Goal: Task Accomplishment & Management: Manage account settings

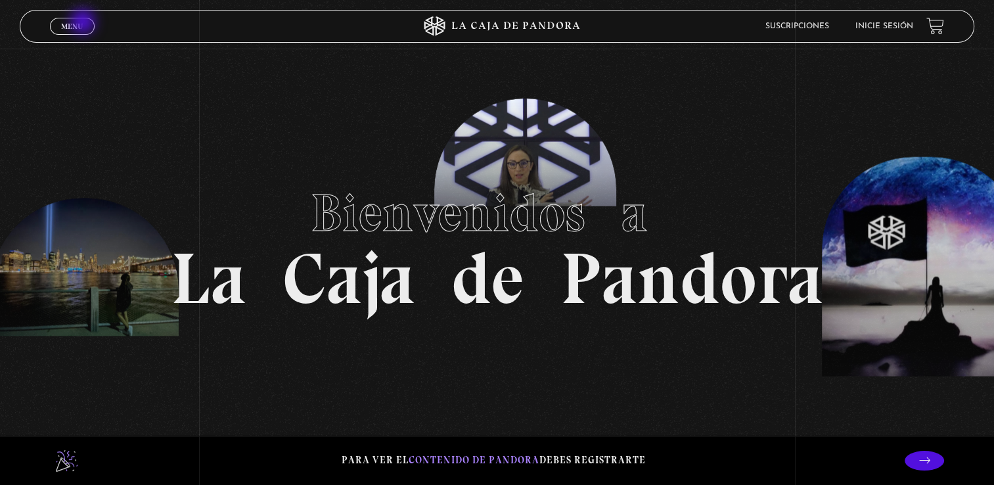
click at [84, 23] on link "Menu Cerrar" at bounding box center [72, 26] width 45 height 17
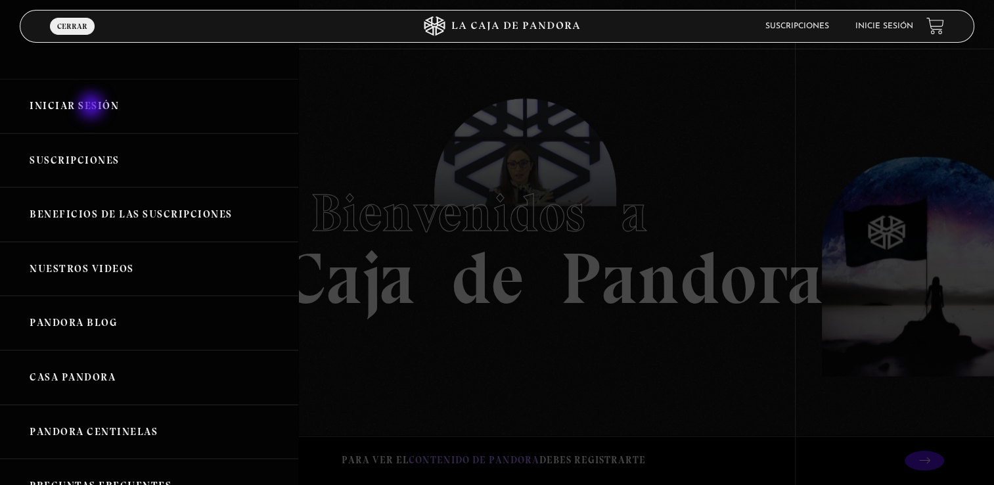
click at [93, 107] on link "Iniciar Sesión" at bounding box center [149, 106] width 298 height 55
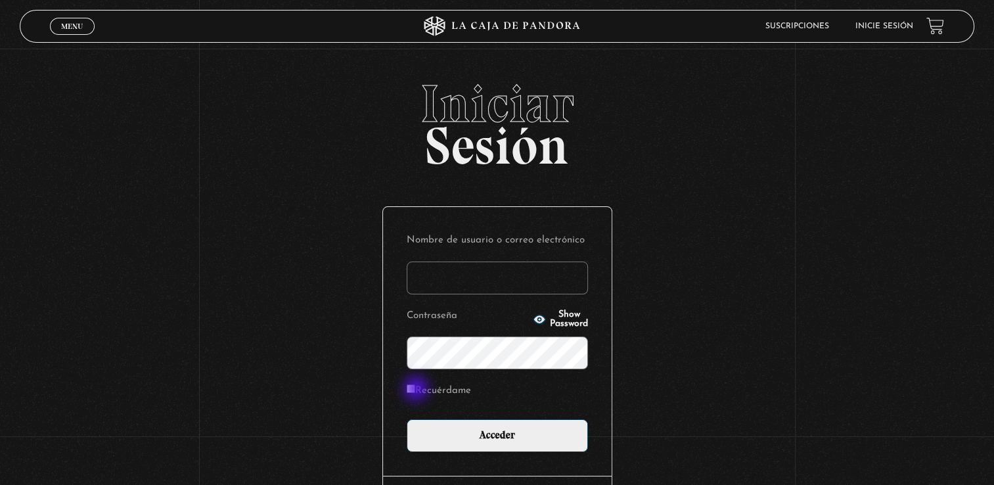
type input "paolajm1991@gmail.com"
click at [415, 390] on input "Recuérdame" at bounding box center [411, 388] width 9 height 9
checkbox input "true"
click at [534, 321] on icon "button" at bounding box center [540, 319] width 12 height 9
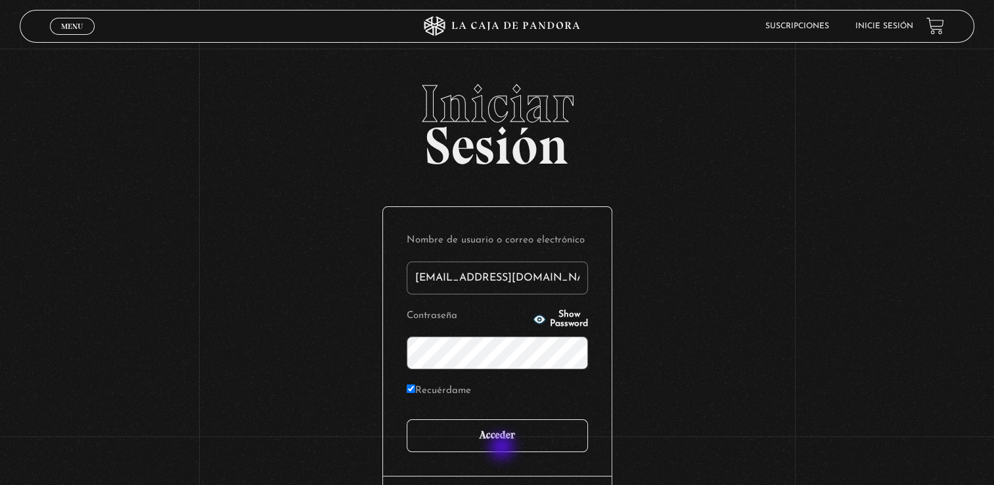
click at [503, 448] on input "Acceder" at bounding box center [497, 435] width 181 height 33
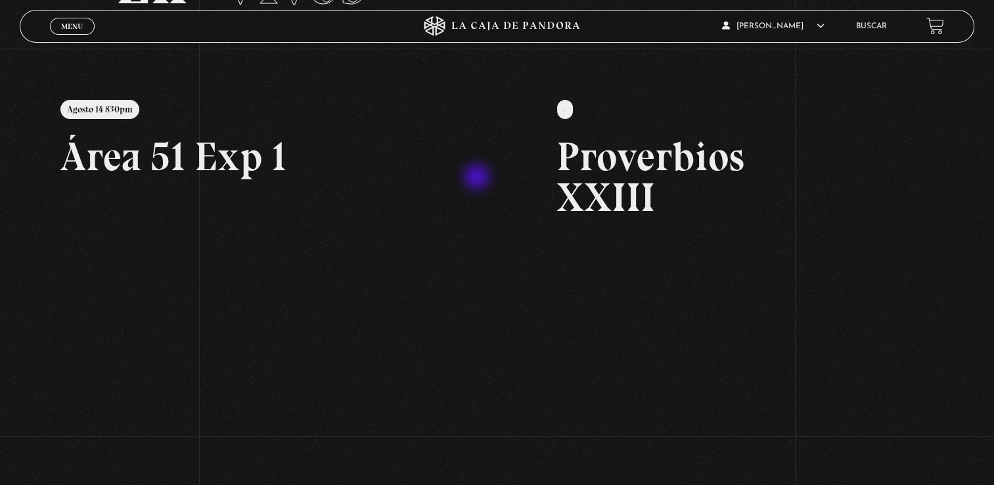
scroll to position [131, 0]
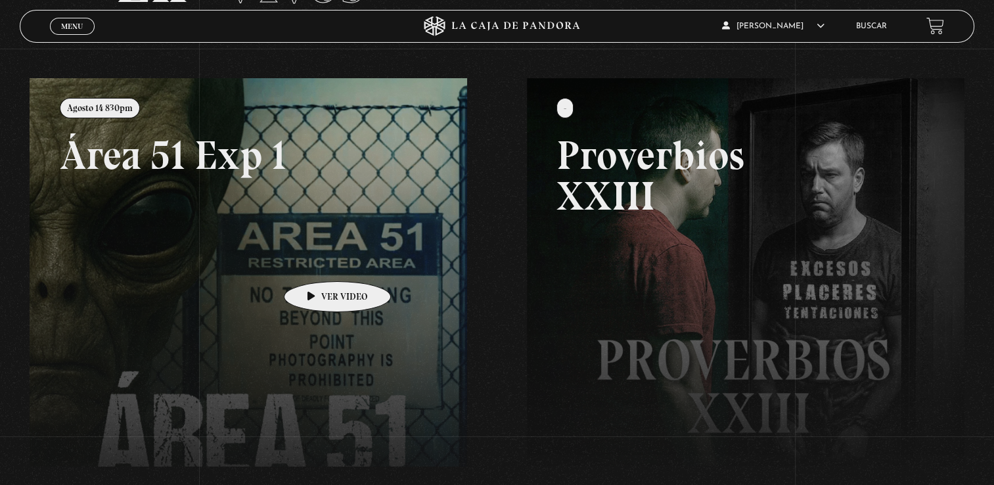
click at [317, 262] on link at bounding box center [527, 320] width 994 height 485
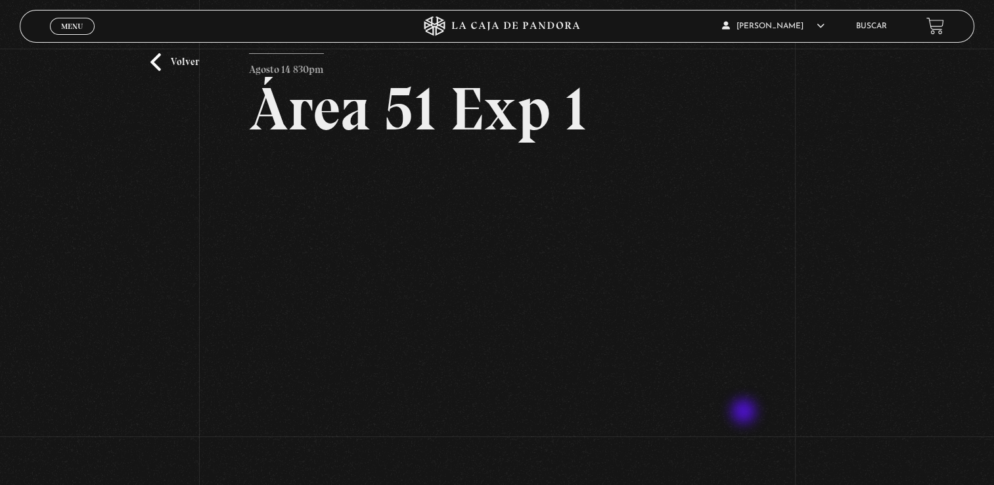
scroll to position [66, 0]
